Goal: Transaction & Acquisition: Purchase product/service

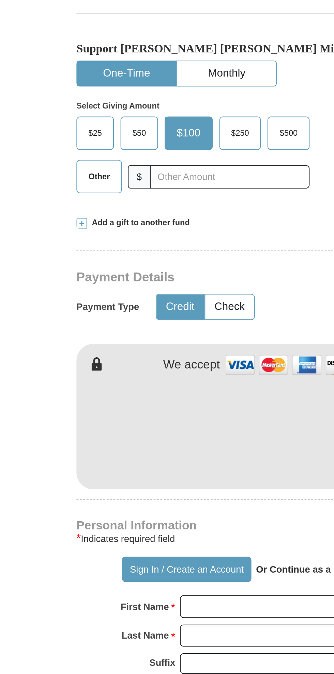
click at [118, 516] on button "Sign In / Create an Account" at bounding box center [138, 522] width 66 height 13
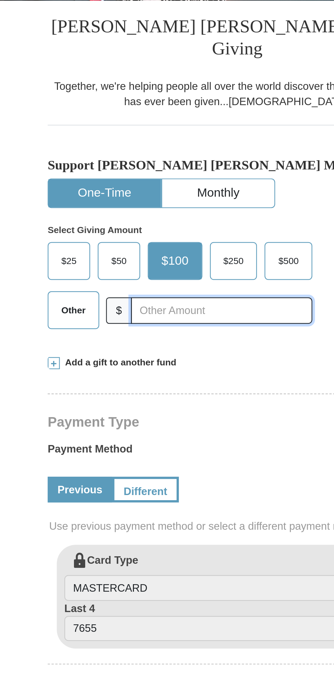
click at [160, 297] on input "text" at bounding box center [159, 303] width 81 height 12
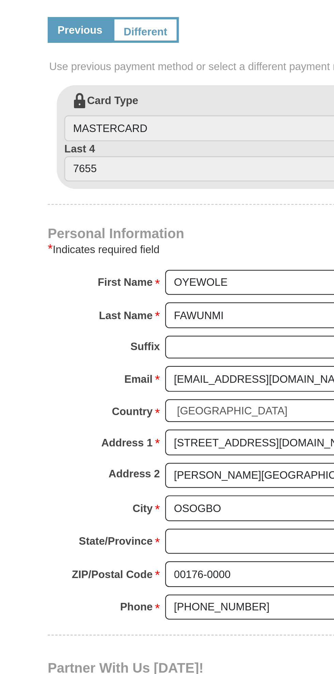
scroll to position [123, 0]
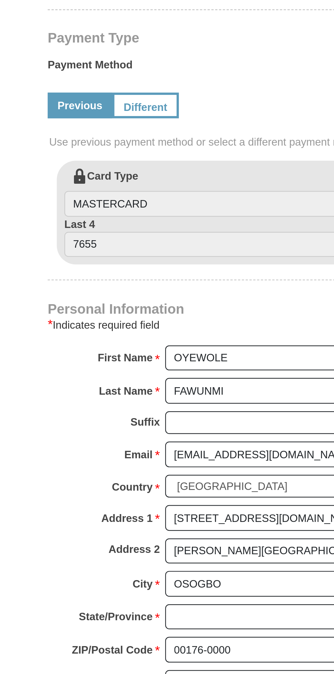
type input "5"
click at [129, 255] on link "Different" at bounding box center [126, 261] width 30 height 12
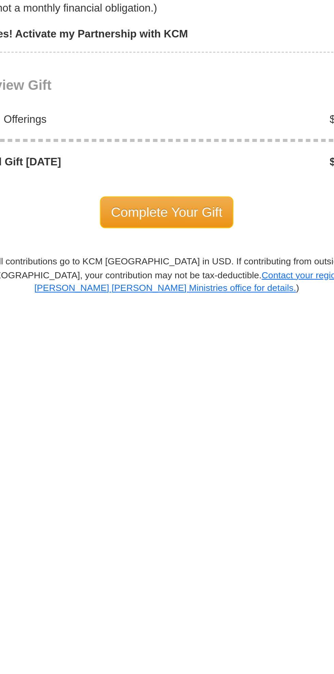
scroll to position [237, 0]
click at [169, 623] on span "Complete Your Gift" at bounding box center [167, 630] width 60 height 14
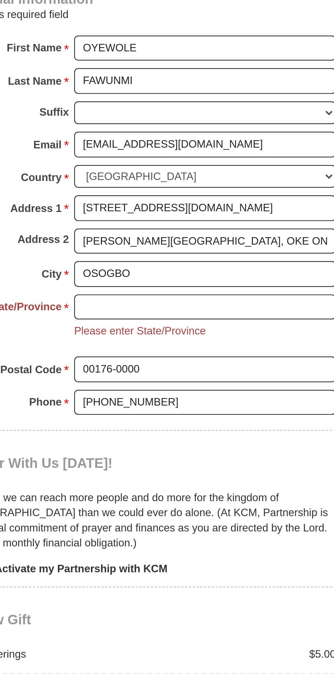
scroll to position [544, 0]
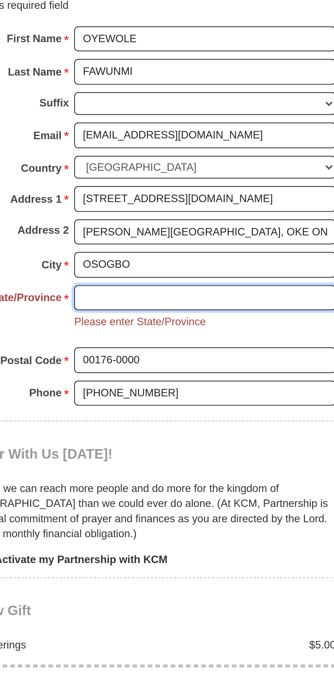
click at [193, 132] on input "State/Province *" at bounding box center [192, 138] width 117 height 12
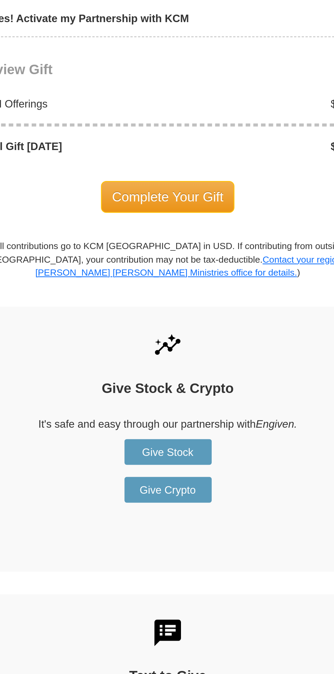
type input "Osun"
click at [175, 329] on span "Complete Your Gift" at bounding box center [167, 336] width 60 height 14
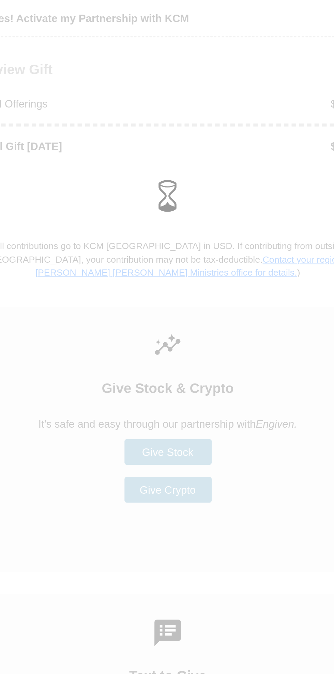
scroll to position [531, 0]
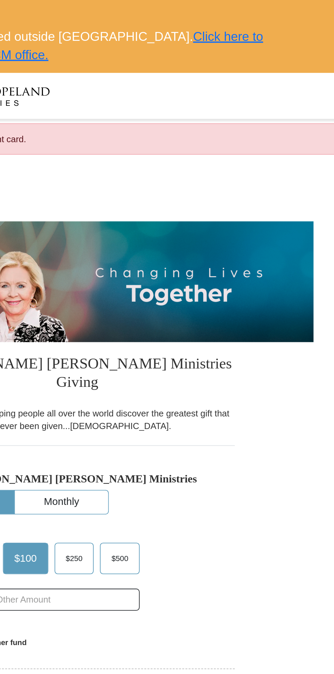
click at [249, 19] on link "Click here to give to your regional KCM office." at bounding box center [160, 24] width 214 height 17
